Goal: Task Accomplishment & Management: Manage account settings

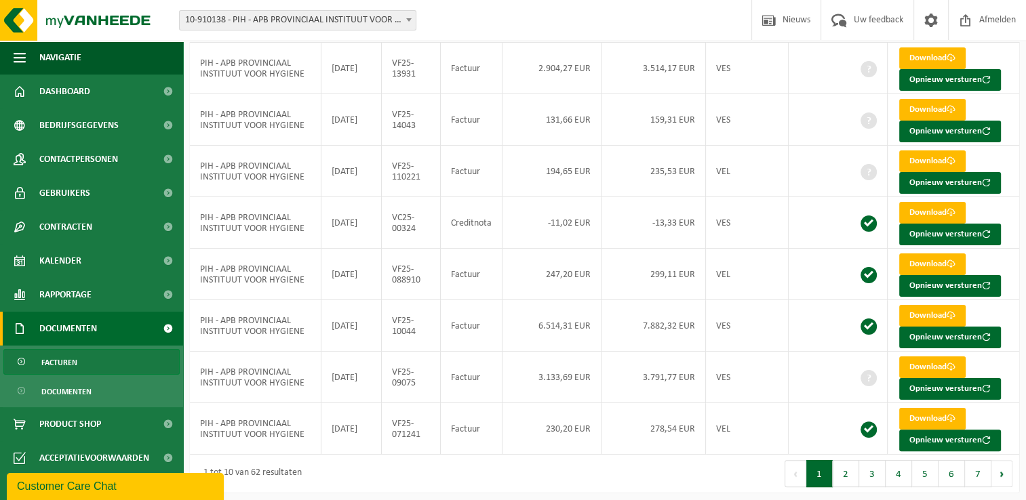
click at [574, 473] on div "1 tot 10 van 62 resultaten" at bounding box center [397, 474] width 415 height 38
drag, startPoint x: 81, startPoint y: 262, endPoint x: 79, endPoint y: 254, distance: 8.4
click at [81, 262] on link "Kalender" at bounding box center [91, 261] width 183 height 34
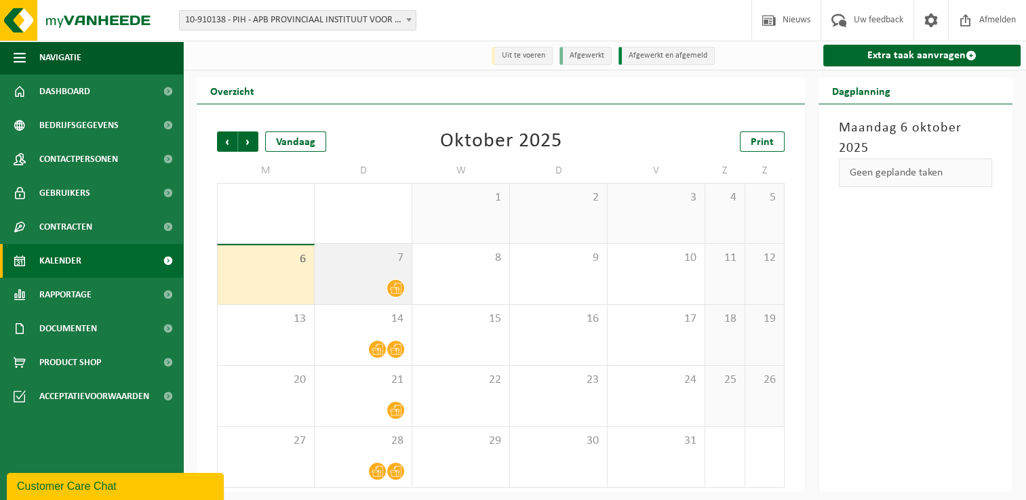
click at [378, 255] on span "7" at bounding box center [362, 258] width 83 height 15
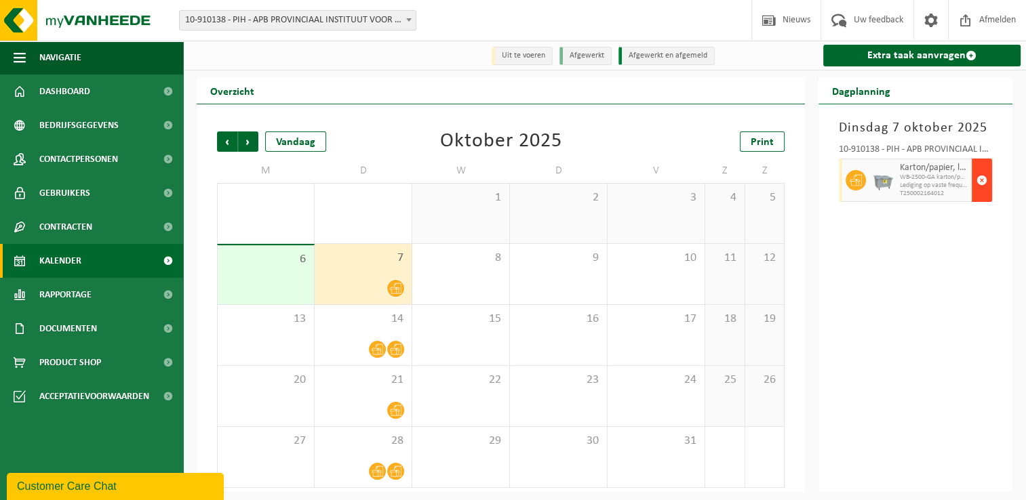
click at [978, 186] on span "button" at bounding box center [981, 180] width 11 height 27
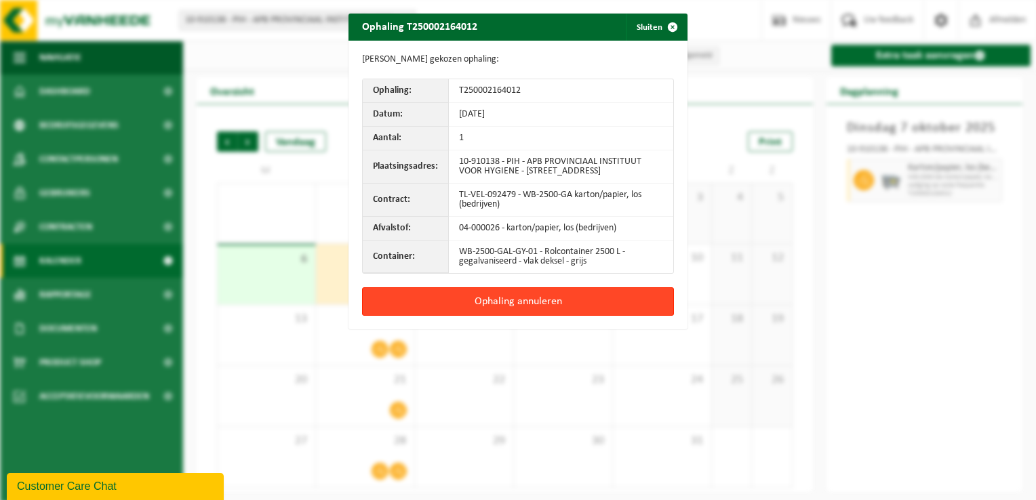
click at [570, 310] on button "Ophaling annuleren" at bounding box center [518, 302] width 312 height 28
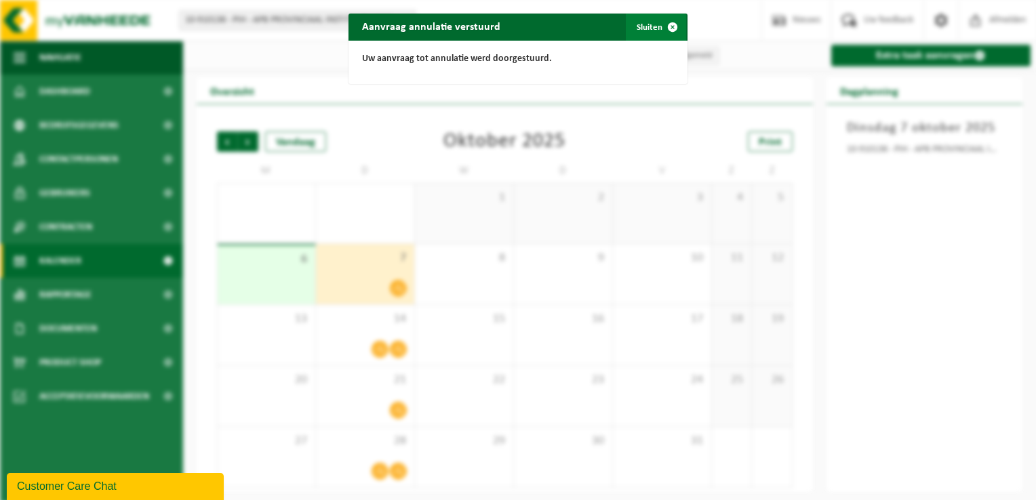
click at [647, 28] on button "Sluiten" at bounding box center [656, 27] width 60 height 27
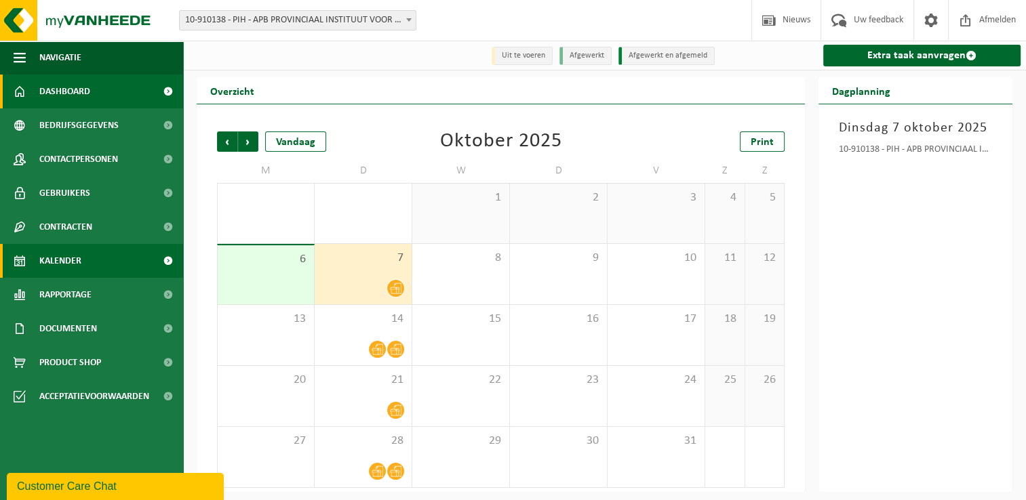
click at [123, 87] on link "Dashboard" at bounding box center [91, 92] width 183 height 34
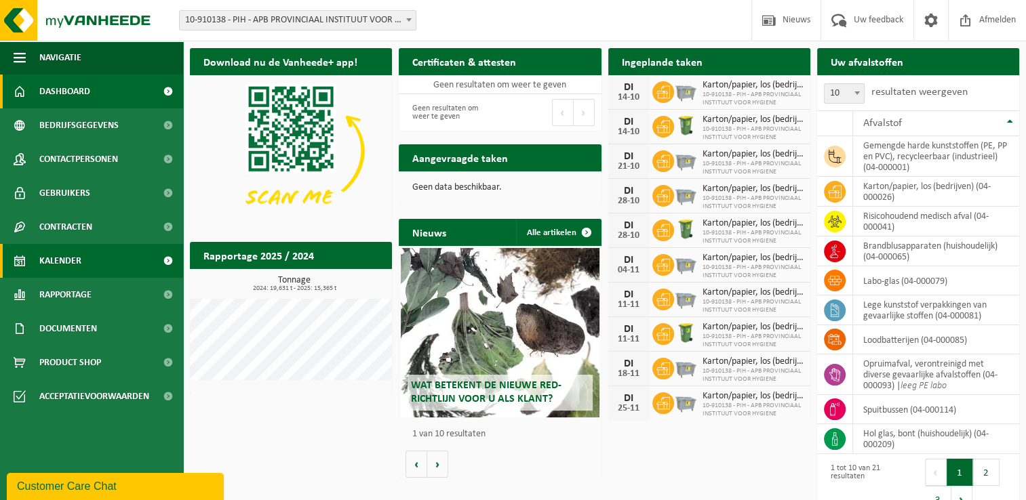
click at [88, 266] on link "Kalender" at bounding box center [91, 261] width 183 height 34
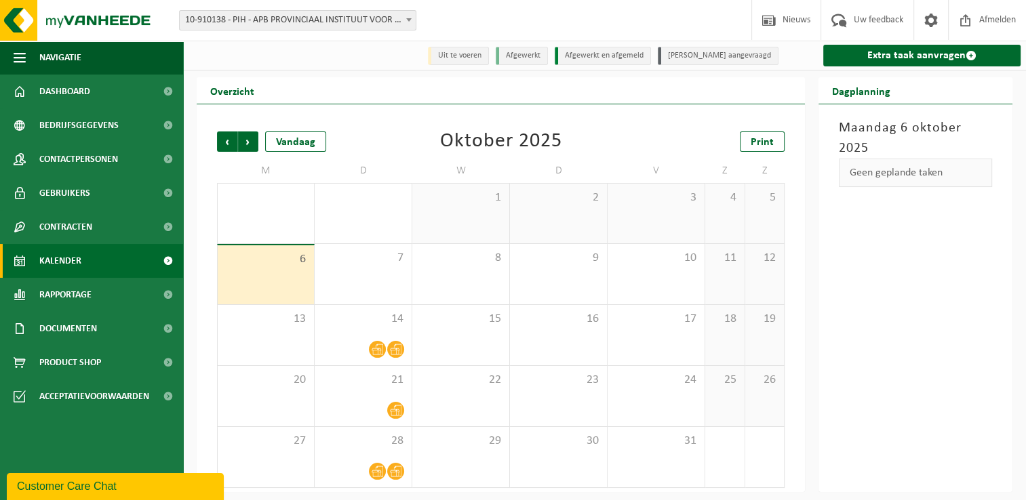
click at [482, 157] on div "Vorige Volgende Vandaag Oktober 2025 Print M D W D V Z Z 29 30 5 1 1 2 3 4 5 6 …" at bounding box center [500, 310] width 581 height 384
click at [415, 168] on td "W" at bounding box center [461, 171] width 98 height 24
click at [513, 146] on div "Oktober 2025" at bounding box center [501, 142] width 122 height 20
